Goal: Task Accomplishment & Management: Manage account settings

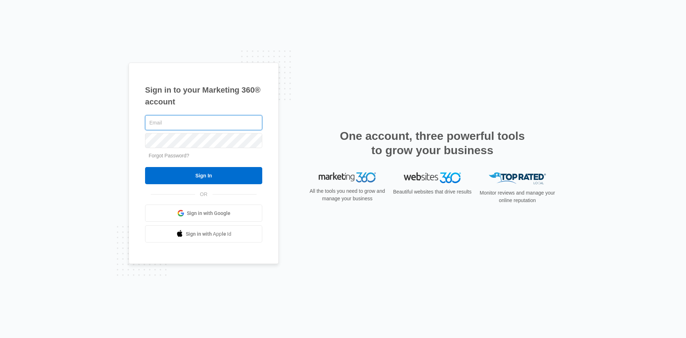
click at [224, 123] on input "text" at bounding box center [203, 122] width 117 height 15
type input "[PERSON_NAME][EMAIL_ADDRESS][DOMAIN_NAME]"
click at [145, 167] on input "Sign In" at bounding box center [203, 175] width 117 height 17
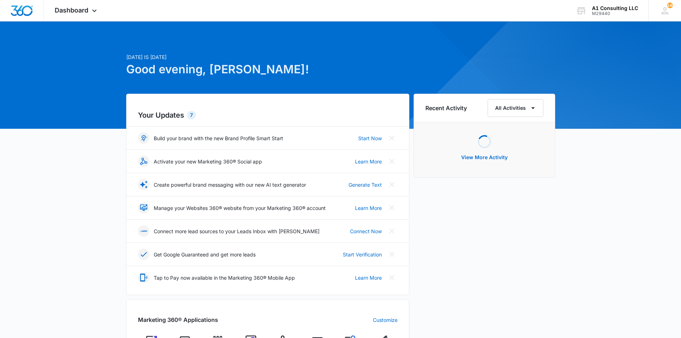
scroll to position [238, 0]
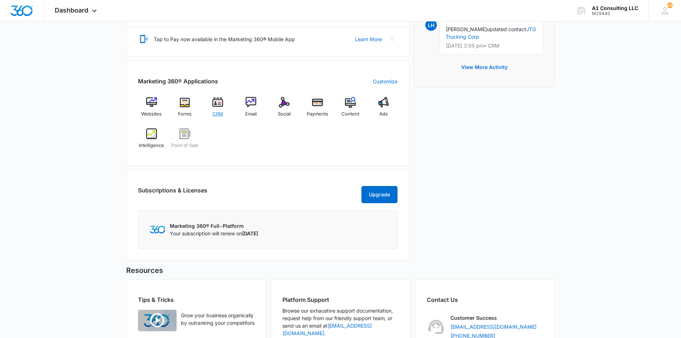
click at [222, 106] on img at bounding box center [217, 102] width 11 height 11
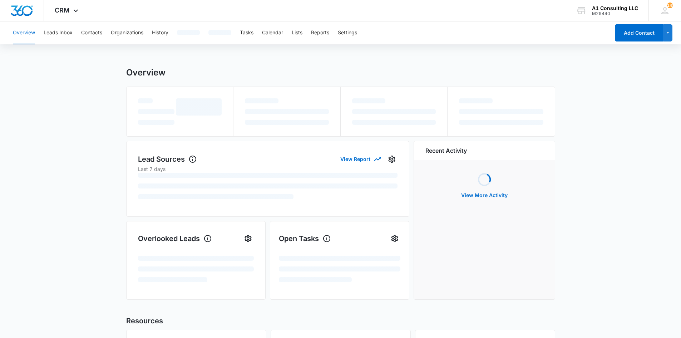
click at [440, 22] on div "Overview Leads Inbox Contacts Organizations History Tasks Calendar Lists Report…" at bounding box center [309, 32] width 601 height 23
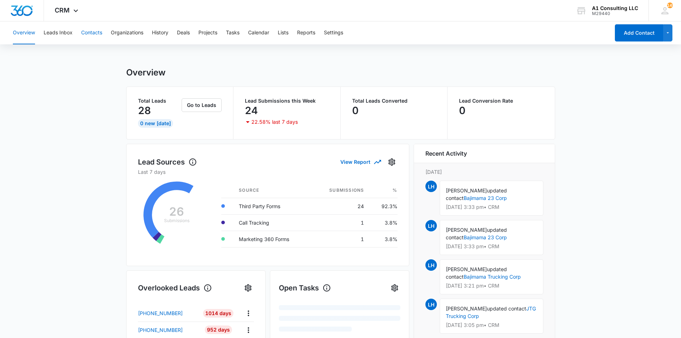
click at [92, 35] on button "Contacts" at bounding box center [91, 32] width 21 height 23
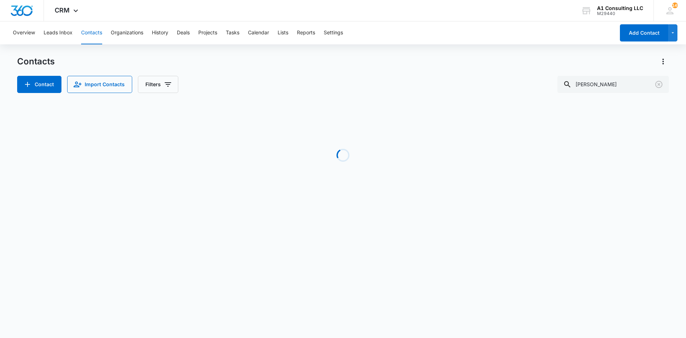
click at [465, 46] on div "Overview Leads Inbox Contacts Organizations History Deals Projects Tasks Calend…" at bounding box center [343, 119] width 686 height 196
click at [657, 85] on icon "Clear" at bounding box center [659, 84] width 9 height 9
click at [599, 88] on input "text" at bounding box center [618, 84] width 101 height 17
type input "E"
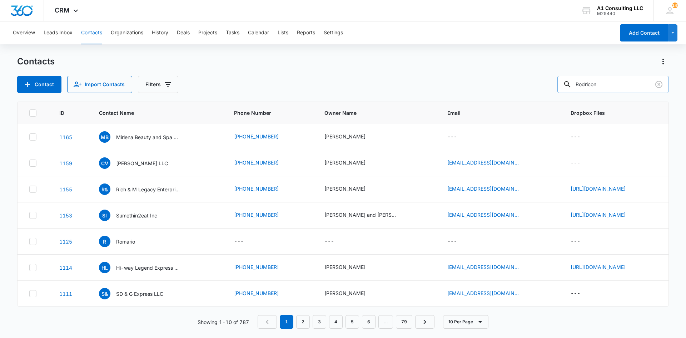
type input "Rodricon"
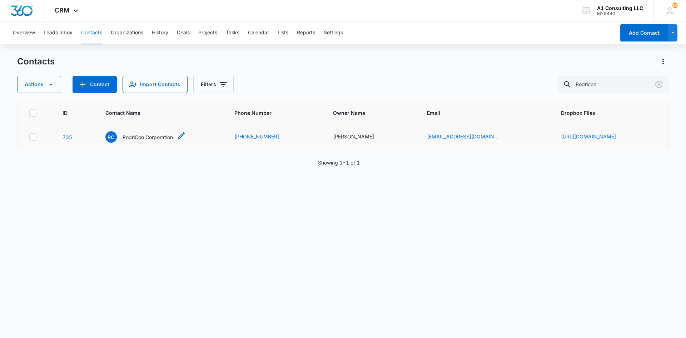
click at [124, 141] on p "RodriCon Corporation" at bounding box center [148, 137] width 50 height 8
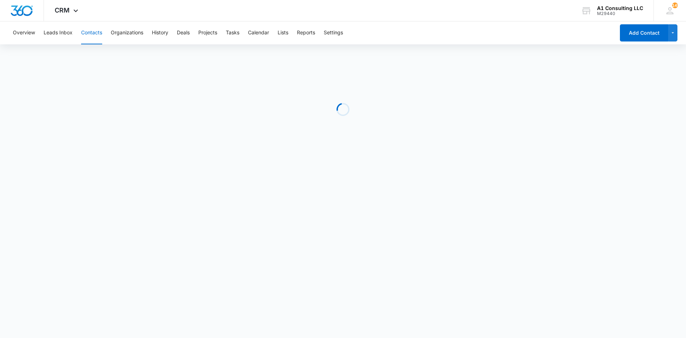
click at [429, 39] on div "Overview Leads Inbox Contacts Organizations History Deals Projects Tasks Calend…" at bounding box center [312, 32] width 606 height 23
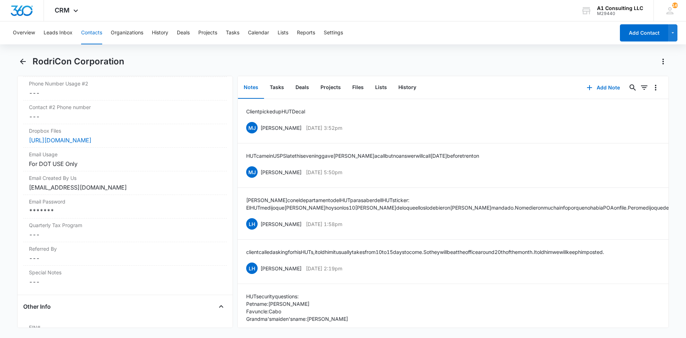
scroll to position [692, 0]
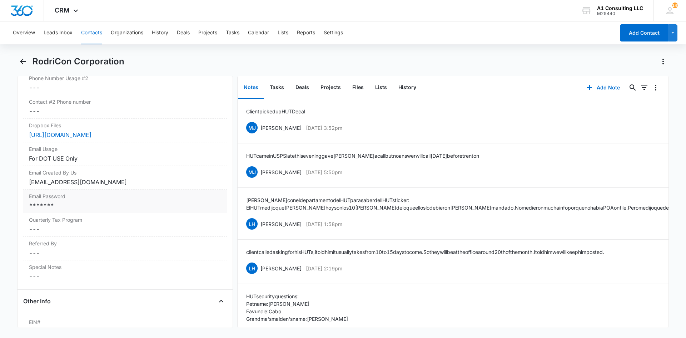
click at [181, 200] on div "Email Password Cancel Save Changes *******" at bounding box center [125, 201] width 204 height 24
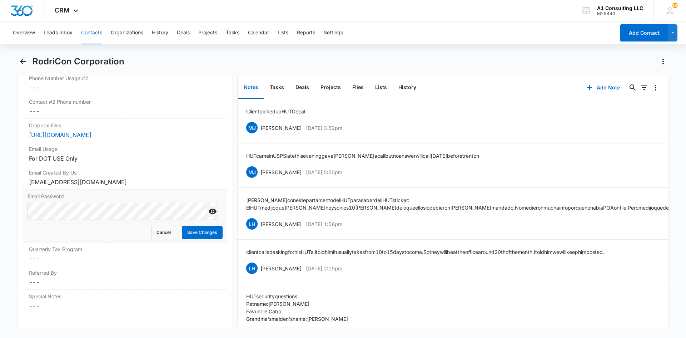
click at [209, 214] on icon "Show" at bounding box center [212, 211] width 9 height 9
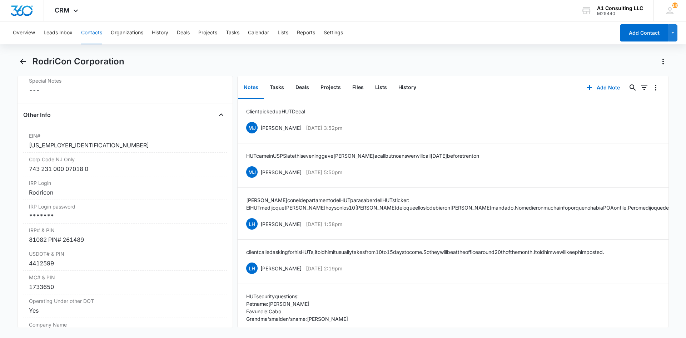
scroll to position [910, 0]
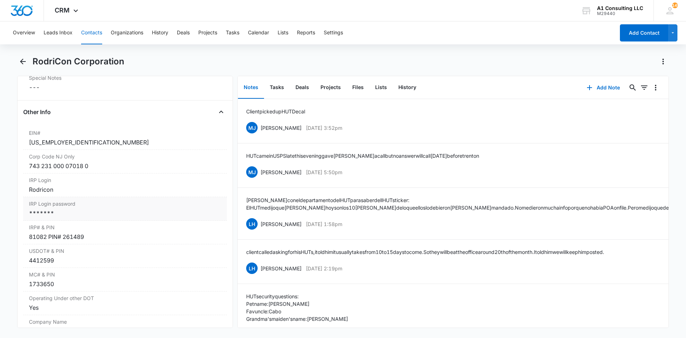
click at [194, 215] on div "*******" at bounding box center [125, 213] width 192 height 9
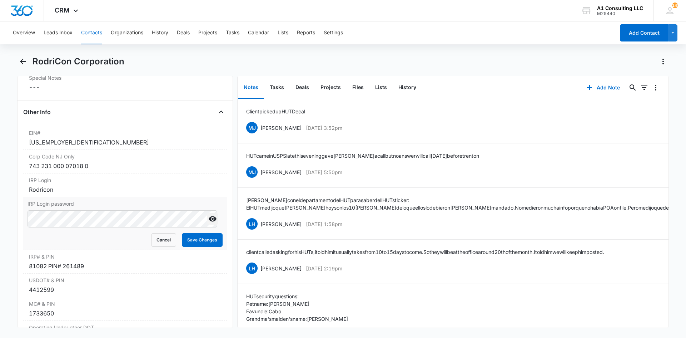
click at [208, 220] on icon "Show" at bounding box center [212, 218] width 9 height 9
click at [0, 224] on main "RodriCon Corporation Remove RC RodriCon Corporation Contact Info Name Cancel Sa…" at bounding box center [343, 196] width 686 height 280
click at [202, 241] on button "Save Changes" at bounding box center [202, 240] width 41 height 14
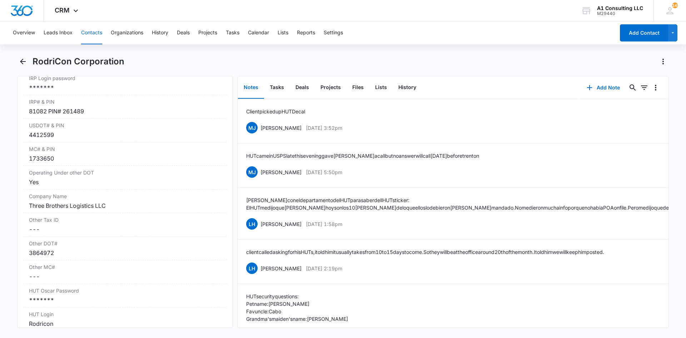
scroll to position [1043, 0]
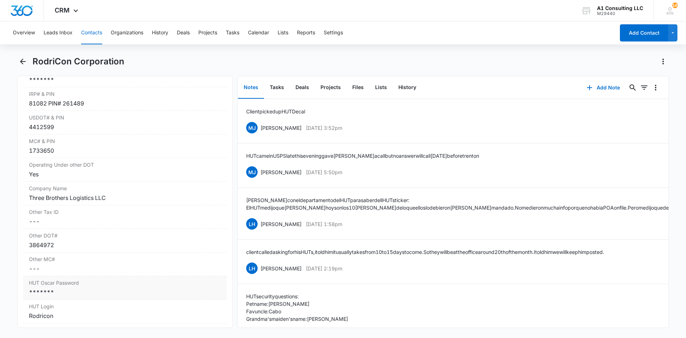
click at [135, 290] on div "*******" at bounding box center [125, 292] width 192 height 9
click at [208, 300] on icon "Show" at bounding box center [212, 297] width 9 height 9
click at [4, 300] on main "RodriCon Corporation Remove RC RodriCon Corporation Contact Info Name Cancel Sa…" at bounding box center [343, 196] width 686 height 280
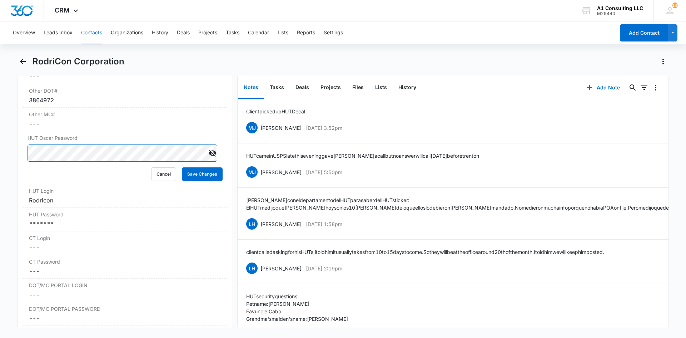
scroll to position [1190, 0]
click at [131, 218] on div "*******" at bounding box center [125, 221] width 192 height 9
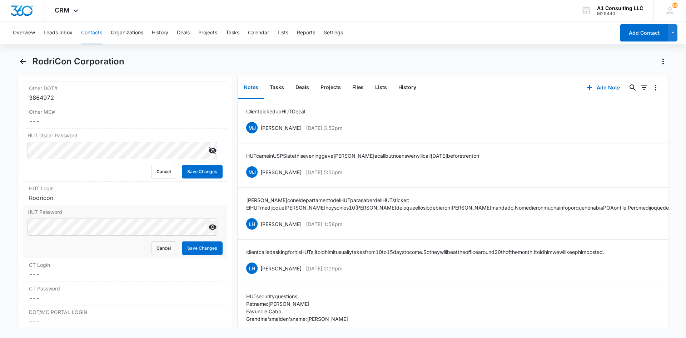
click at [209, 227] on icon "Show" at bounding box center [213, 226] width 8 height 5
click at [16, 229] on main "RodriCon Corporation Remove RC RodriCon Corporation Contact Info Name Cancel Sa…" at bounding box center [343, 196] width 686 height 280
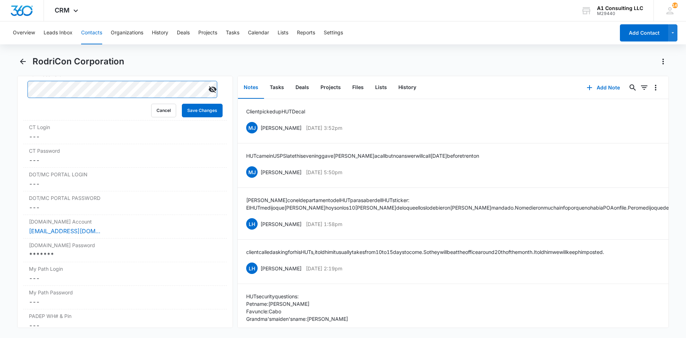
scroll to position [1333, 0]
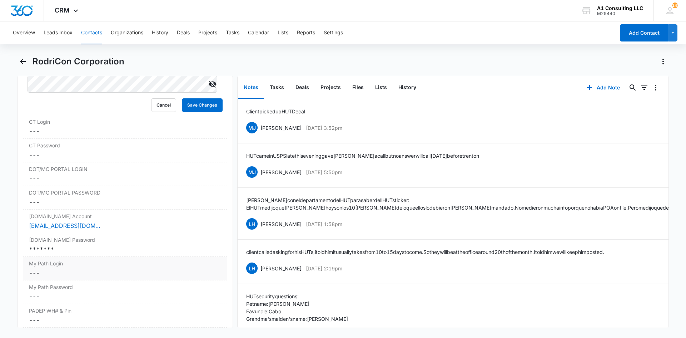
click at [96, 250] on div "*******" at bounding box center [125, 249] width 192 height 9
drag, startPoint x: 202, startPoint y: 255, endPoint x: 205, endPoint y: 257, distance: 3.7
click at [207, 257] on button "Show" at bounding box center [212, 254] width 11 height 11
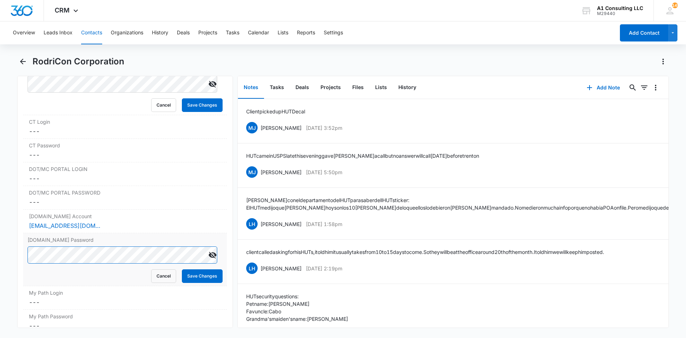
click at [24, 256] on div "[DOMAIN_NAME] Password Cancel Save Changes" at bounding box center [125, 259] width 204 height 53
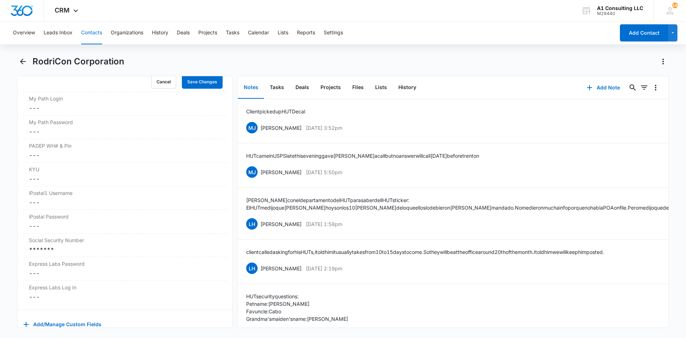
scroll to position [1547, 0]
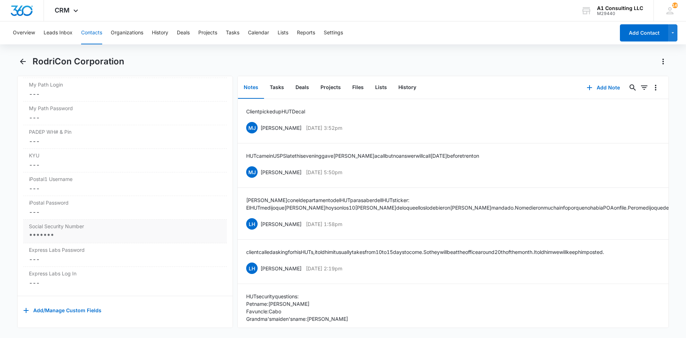
click at [184, 232] on div "*******" at bounding box center [125, 235] width 192 height 9
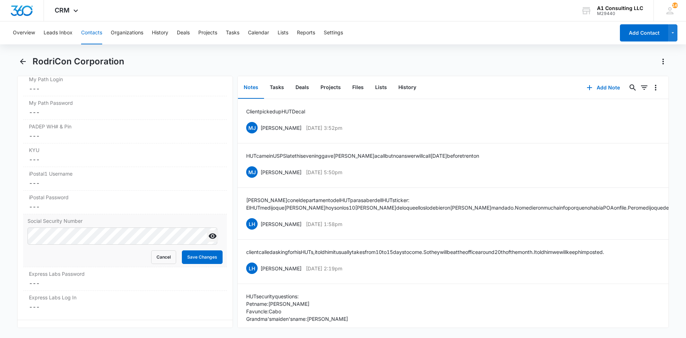
click at [208, 239] on icon "Show" at bounding box center [212, 236] width 9 height 9
click at [20, 235] on div "Remove RC RodriCon Corporation Contact Info Name Cancel Save Changes RodriCon C…" at bounding box center [125, 202] width 216 height 252
click at [205, 257] on button "Save Changes" at bounding box center [202, 257] width 41 height 14
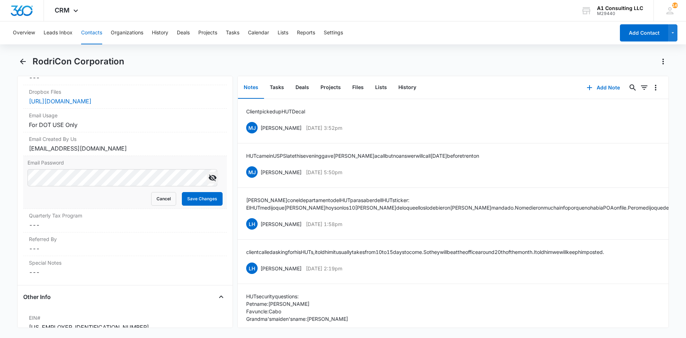
scroll to position [722, 0]
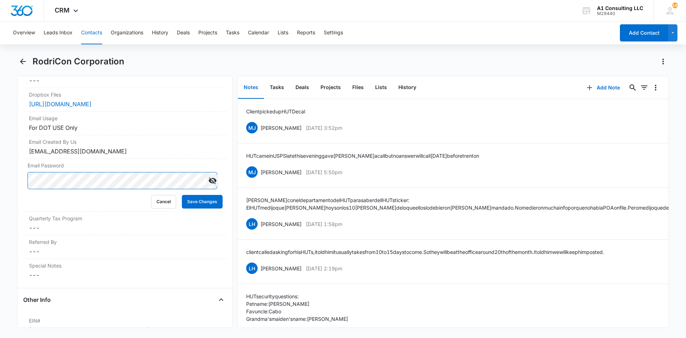
click at [9, 178] on main "RodriCon Corporation Remove RC RodriCon Corporation Contact Info Name Cancel Sa…" at bounding box center [343, 196] width 686 height 280
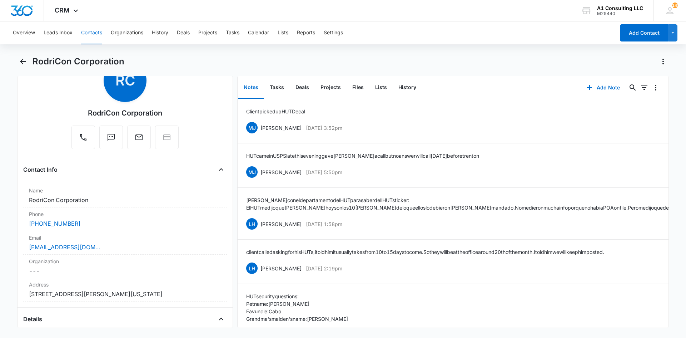
scroll to position [0, 0]
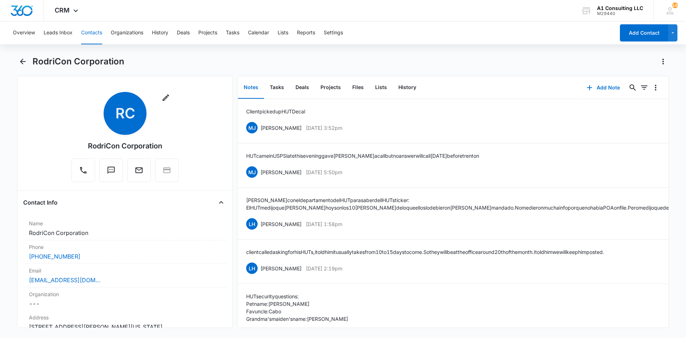
click at [342, 59] on div "RodriCon Corporation" at bounding box center [351, 61] width 636 height 11
click at [279, 87] on button "Tasks" at bounding box center [277, 87] width 26 height 22
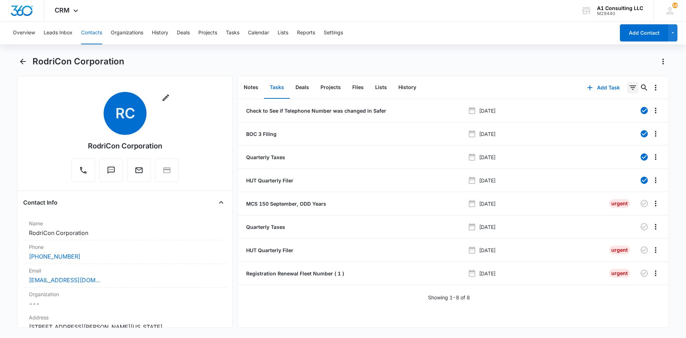
click at [628, 90] on icon "Filters" at bounding box center [632, 87] width 9 height 9
click at [620, 146] on icon "Show Task status filters" at bounding box center [624, 148] width 9 height 9
click at [547, 174] on label "Incomplete" at bounding box center [588, 171] width 82 height 8
click at [547, 171] on input "Incomplete" at bounding box center [547, 170] width 0 height 0
checkbox input "true"
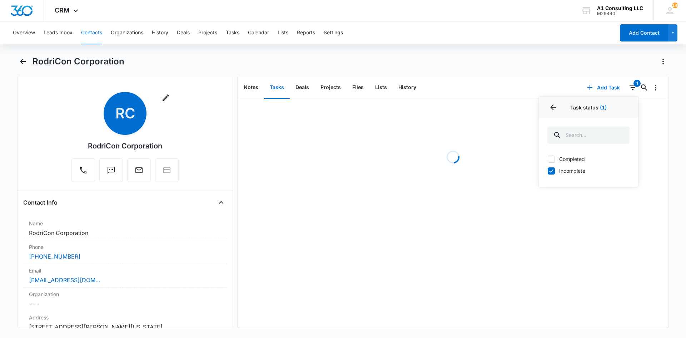
click at [506, 64] on div "RodriCon Corporation" at bounding box center [351, 61] width 636 height 11
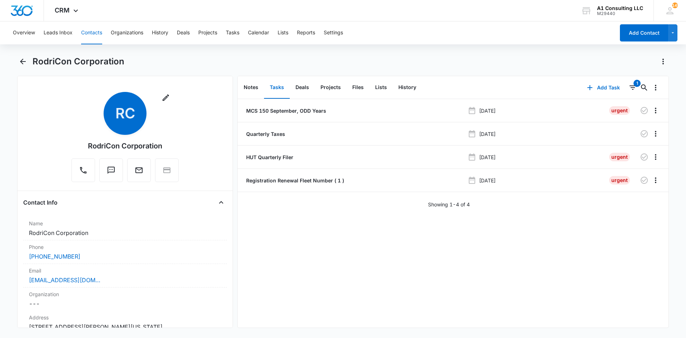
click at [418, 48] on div "Overview Leads Inbox Contacts Organizations History Deals Projects Tasks Calend…" at bounding box center [343, 178] width 686 height 315
click at [23, 59] on icon "Back" at bounding box center [23, 61] width 9 height 9
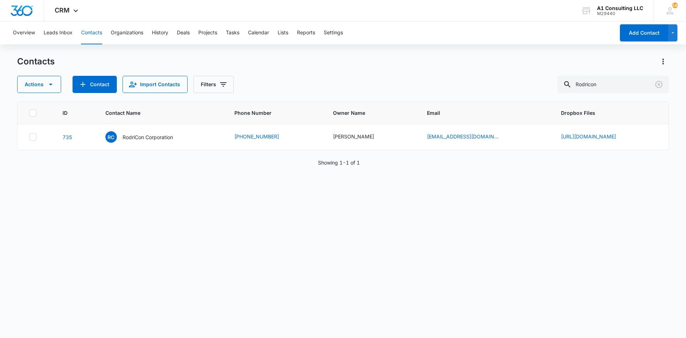
drag, startPoint x: 438, startPoint y: 41, endPoint x: 529, endPoint y: 69, distance: 95.3
click at [442, 41] on div "Overview Leads Inbox Contacts Organizations History Deals Projects Tasks Calend…" at bounding box center [312, 32] width 606 height 23
click at [658, 87] on icon "Clear" at bounding box center [659, 84] width 9 height 9
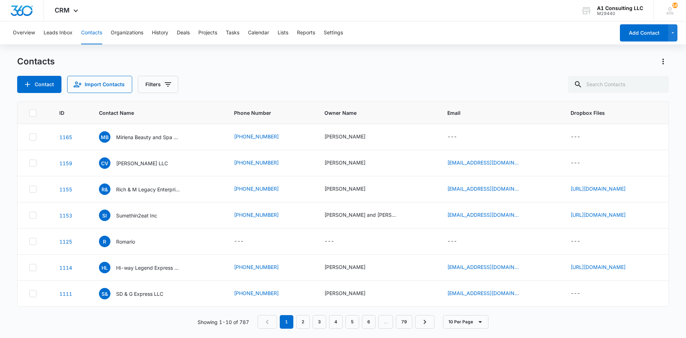
click at [487, 39] on div "Overview Leads Inbox Contacts Organizations History Deals Projects Tasks Calend…" at bounding box center [312, 32] width 606 height 23
